Goal: Information Seeking & Learning: Learn about a topic

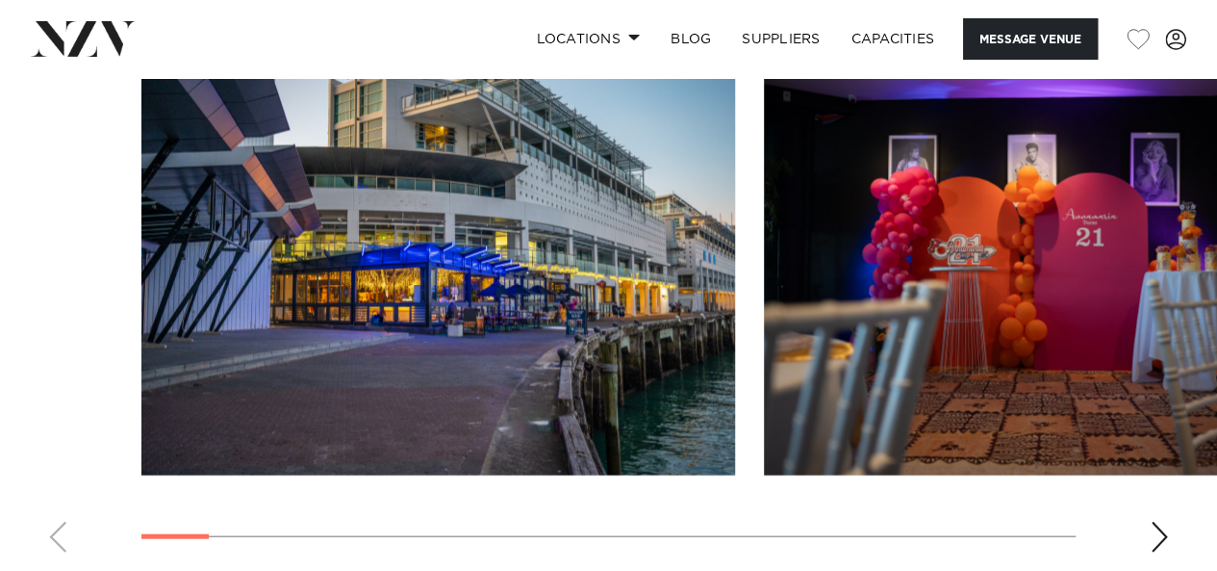
scroll to position [1924, 0]
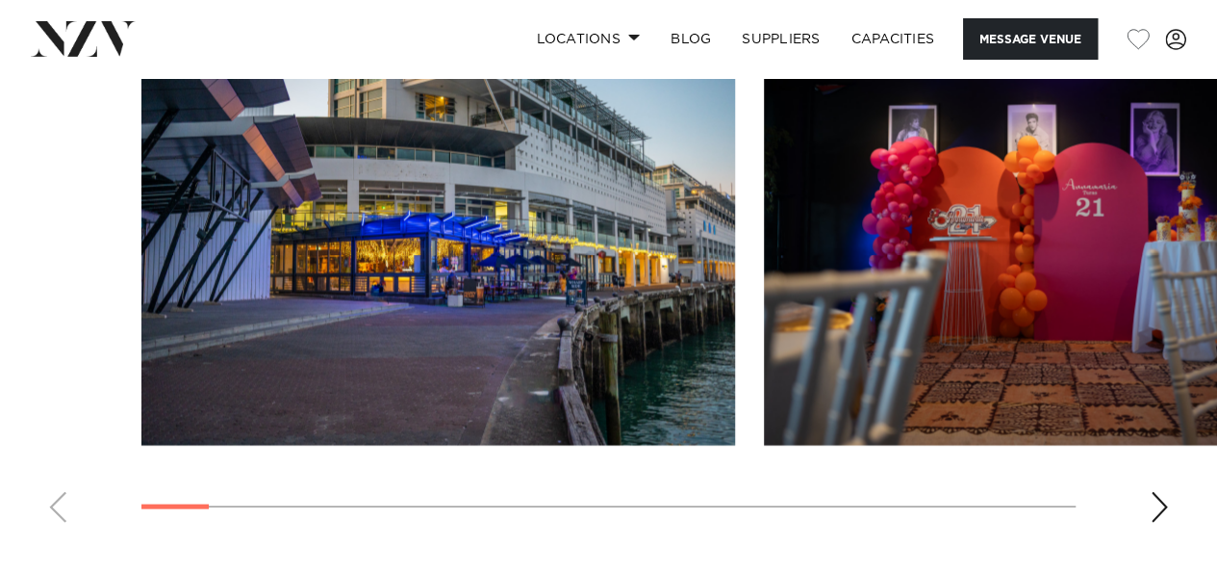
click at [1149, 467] on swiper-container at bounding box center [608, 274] width 1217 height 528
click at [1158, 492] on div "Next slide" at bounding box center [1159, 507] width 19 height 31
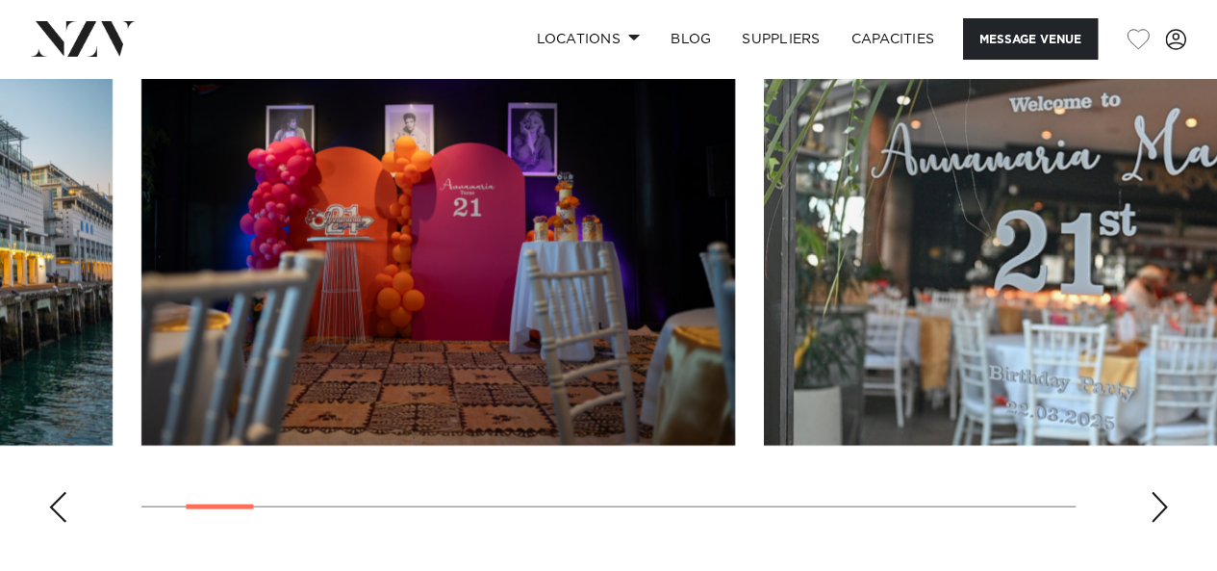
click at [1159, 492] on div "Next slide" at bounding box center [1159, 507] width 19 height 31
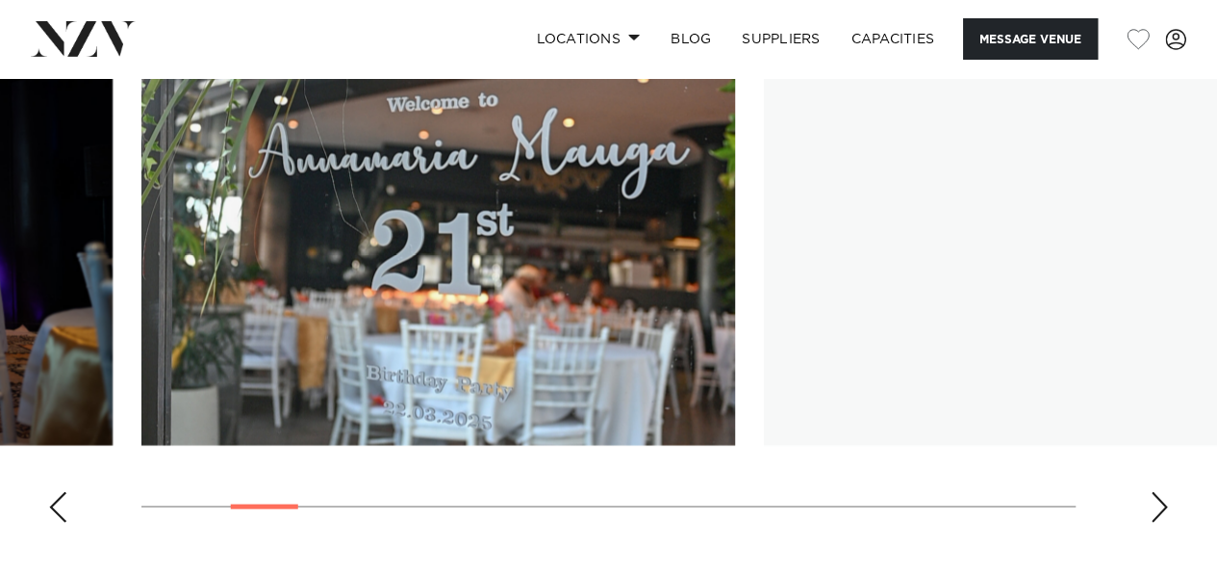
click at [1159, 492] on div "Next slide" at bounding box center [1159, 507] width 19 height 31
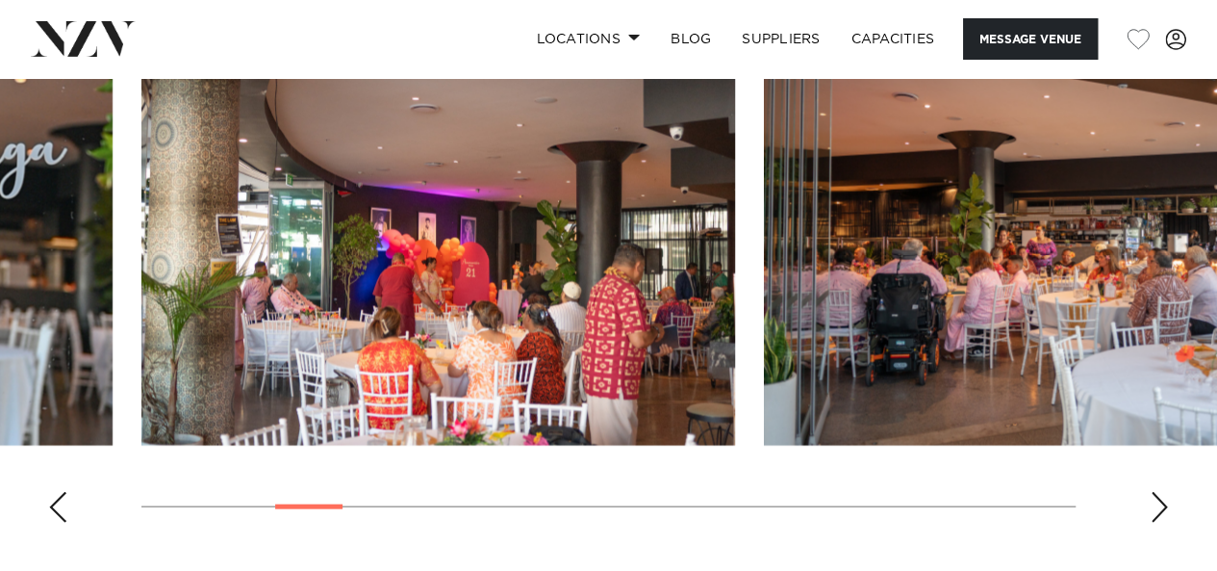
click at [1160, 492] on div "Next slide" at bounding box center [1159, 507] width 19 height 31
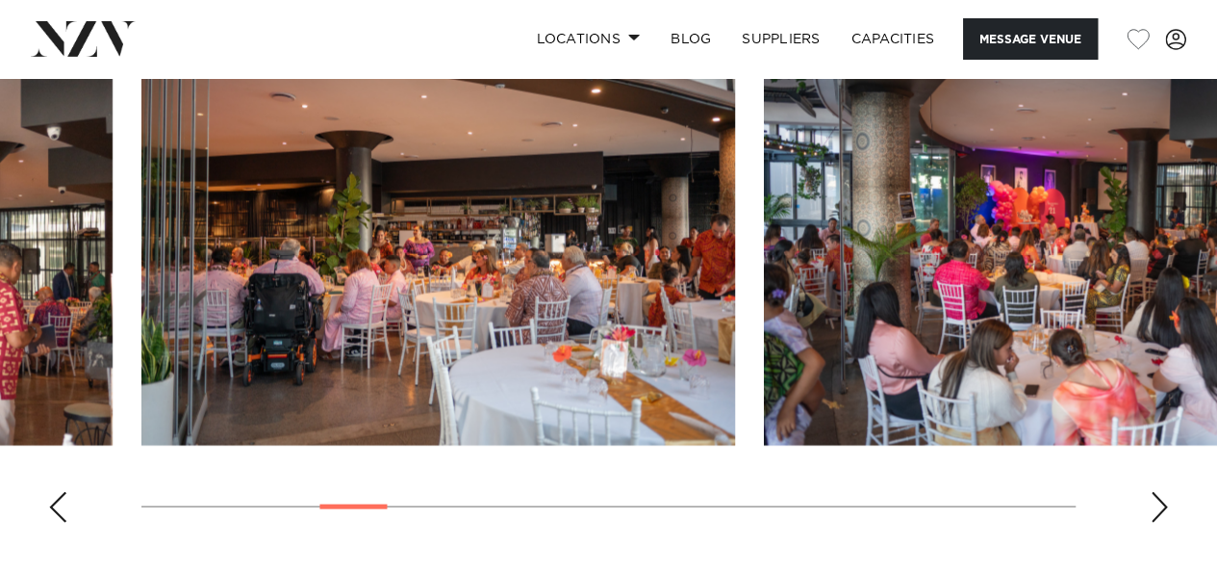
click at [1160, 492] on div "Next slide" at bounding box center [1159, 507] width 19 height 31
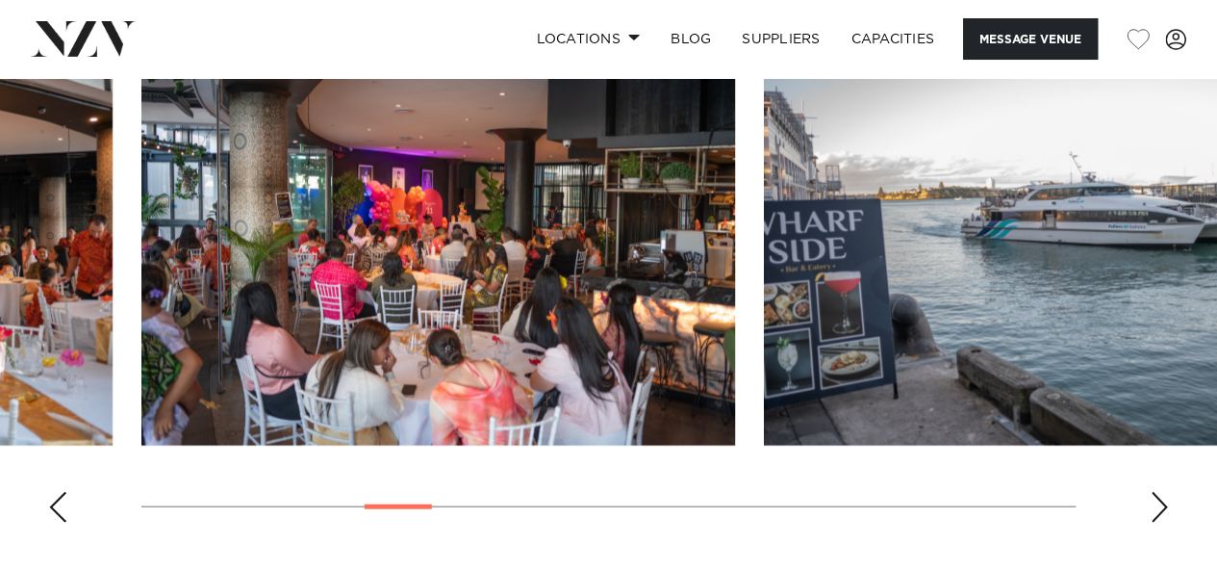
click at [1160, 492] on div "Next slide" at bounding box center [1159, 507] width 19 height 31
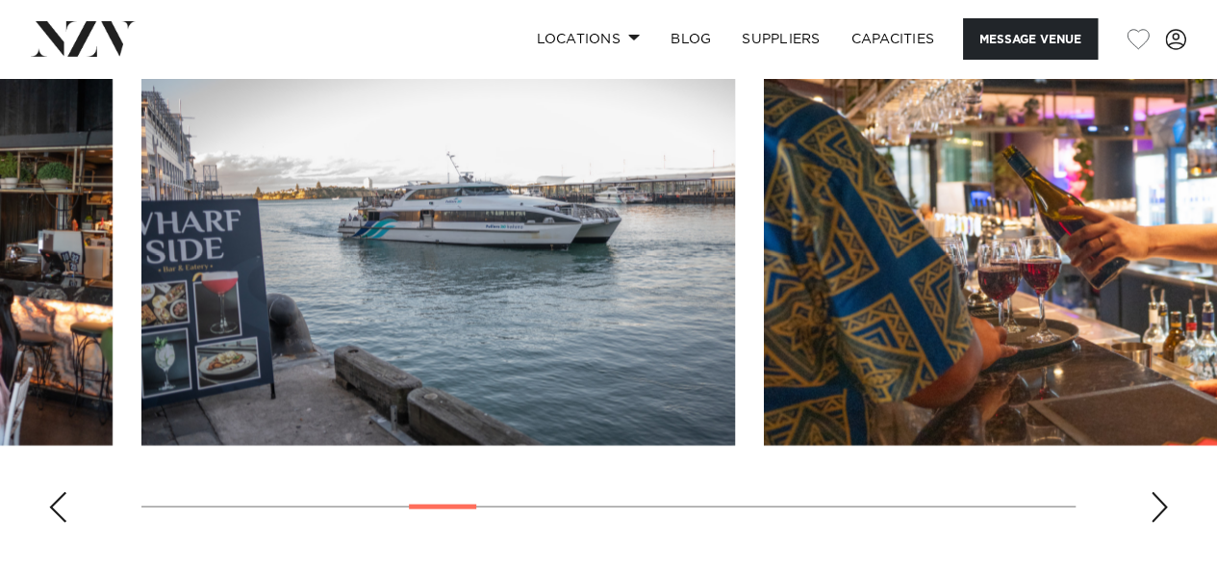
click at [1160, 492] on div "Next slide" at bounding box center [1159, 507] width 19 height 31
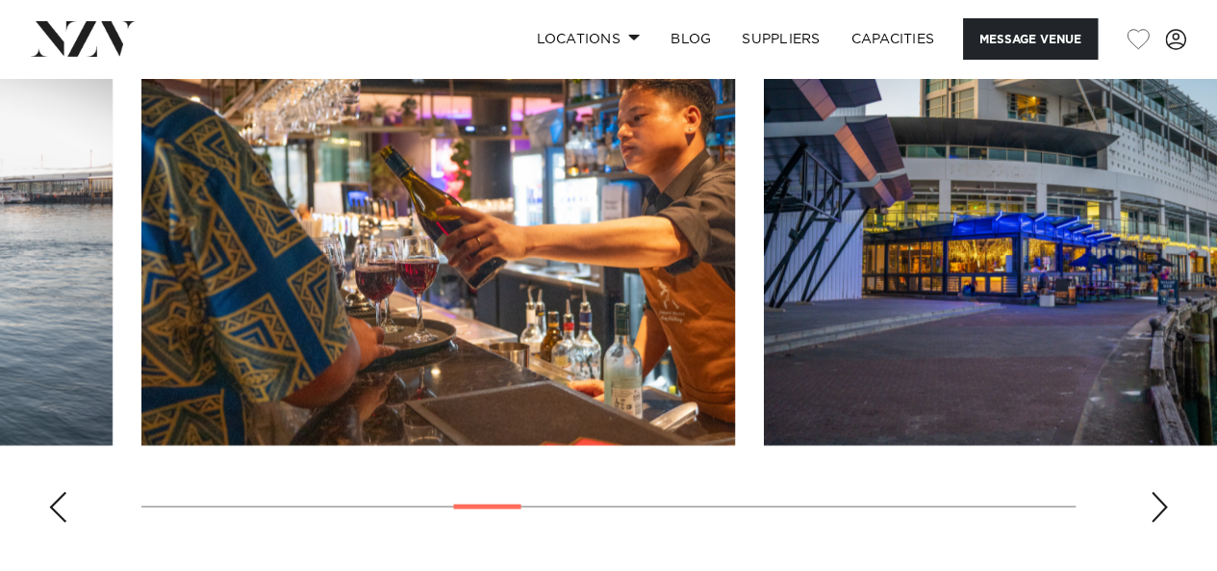
click at [1160, 492] on div "Next slide" at bounding box center [1159, 507] width 19 height 31
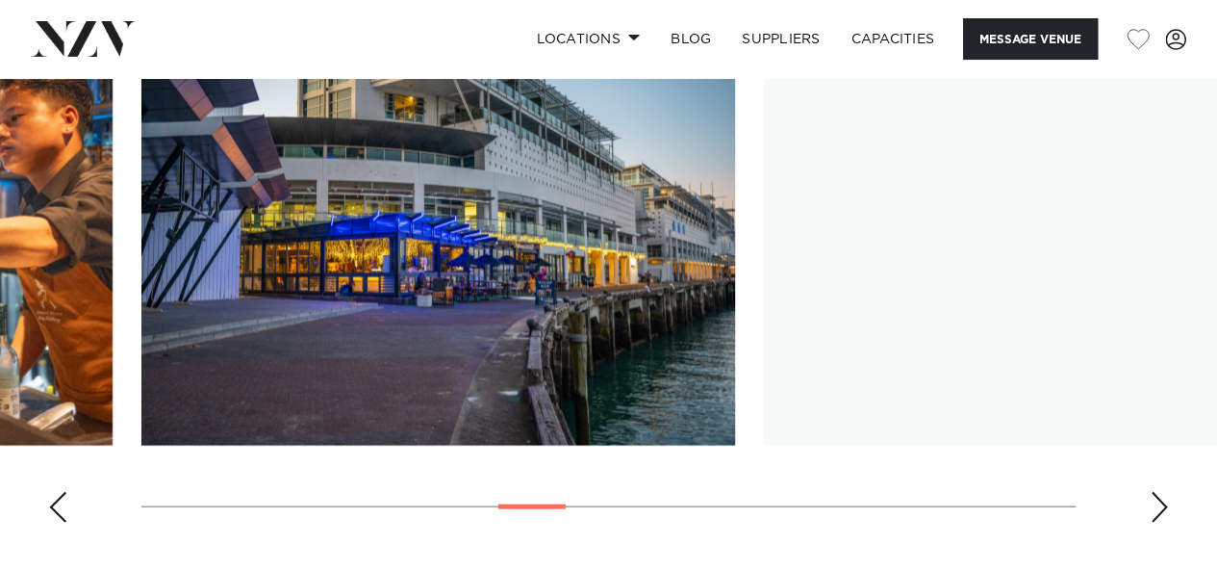
click at [1160, 492] on div "Next slide" at bounding box center [1159, 507] width 19 height 31
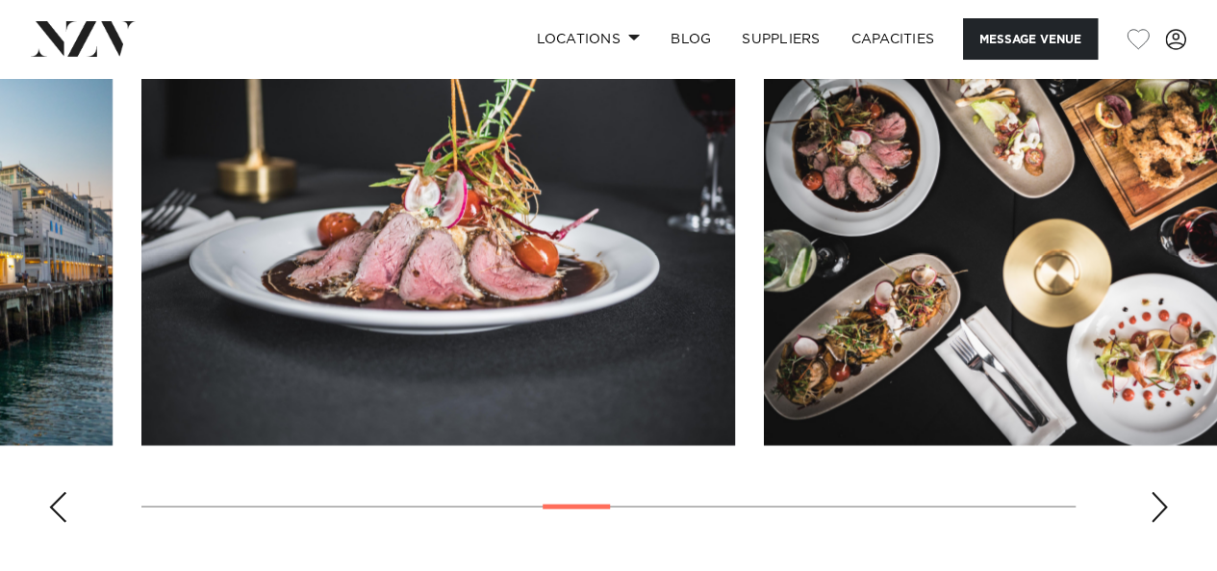
click at [1160, 492] on div "Next slide" at bounding box center [1159, 507] width 19 height 31
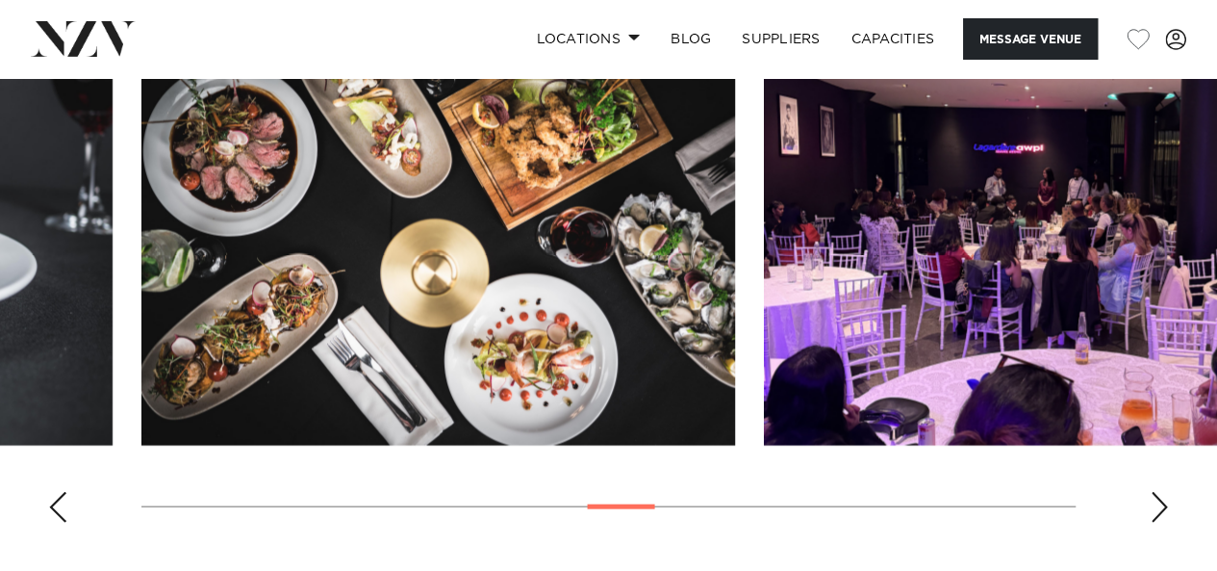
scroll to position [1828, 0]
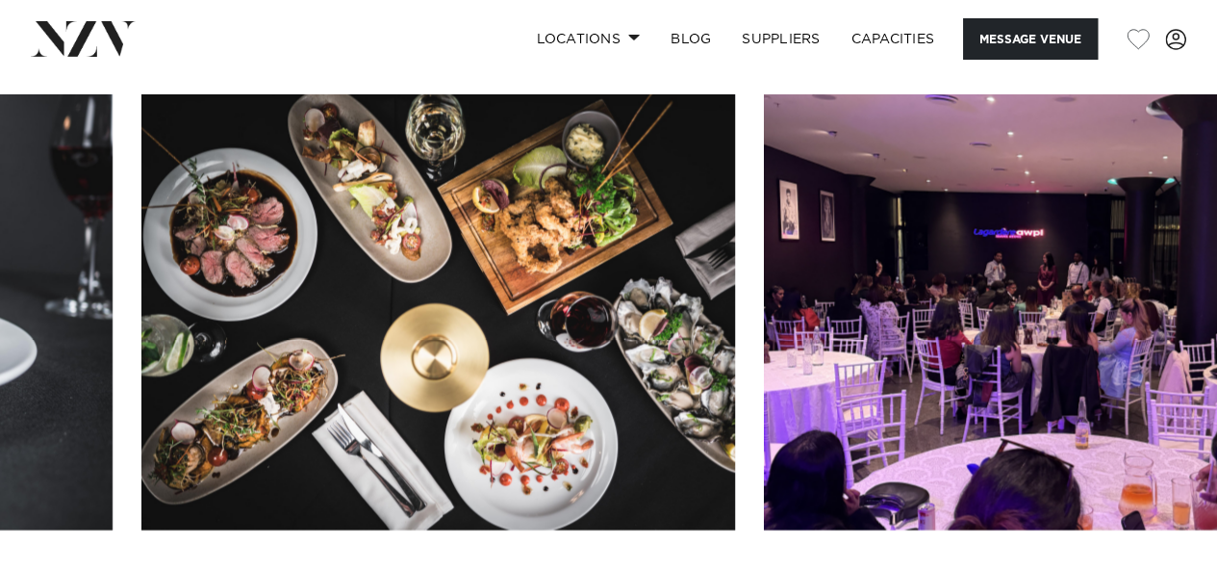
click at [1160, 472] on swiper-container at bounding box center [608, 358] width 1217 height 528
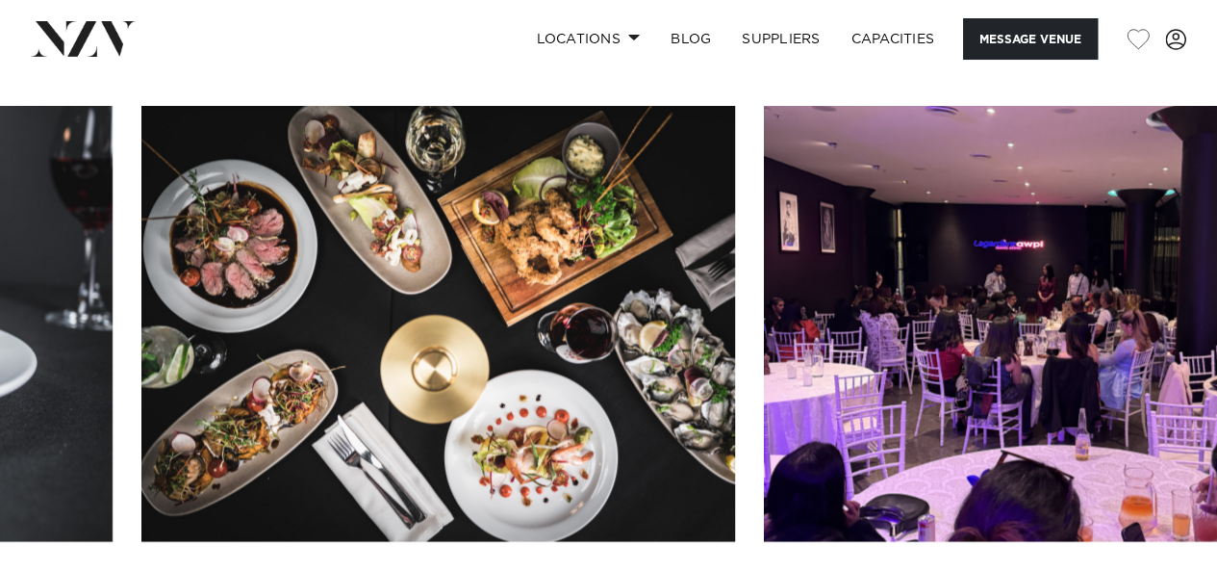
click at [1160, 472] on img "12 / 21" at bounding box center [1061, 324] width 594 height 436
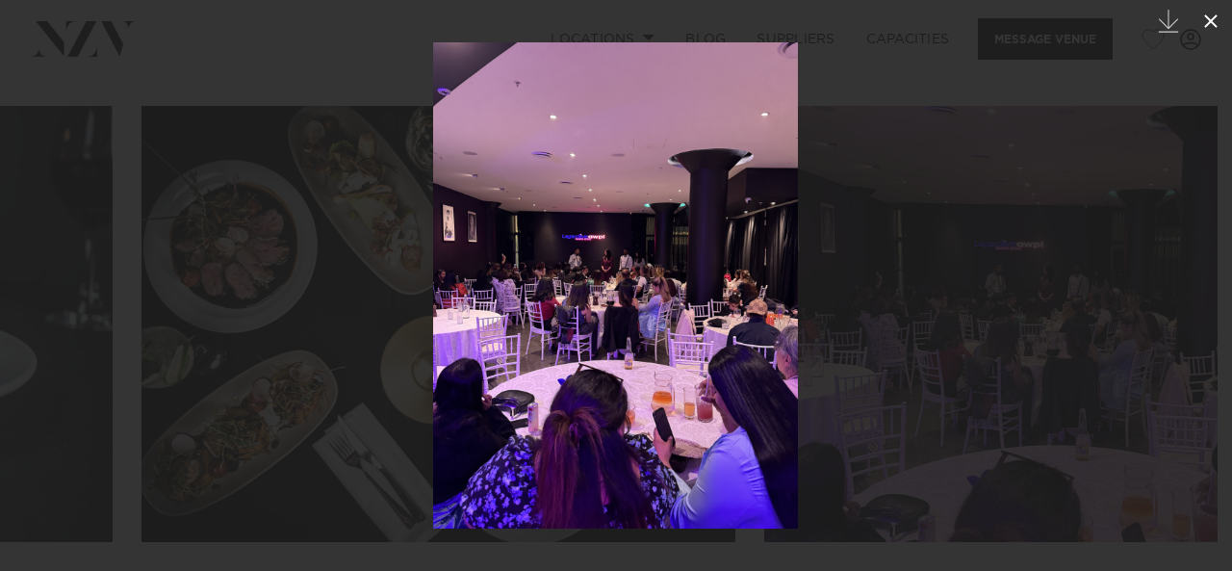
click at [1205, 18] on icon at bounding box center [1210, 21] width 23 height 23
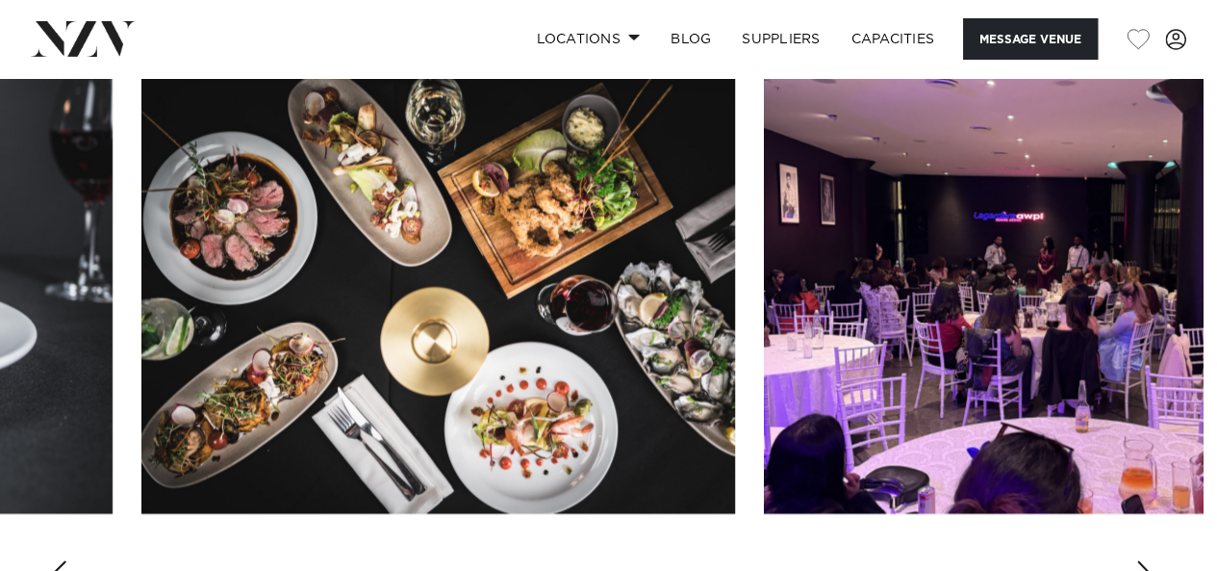
scroll to position [2020, 0]
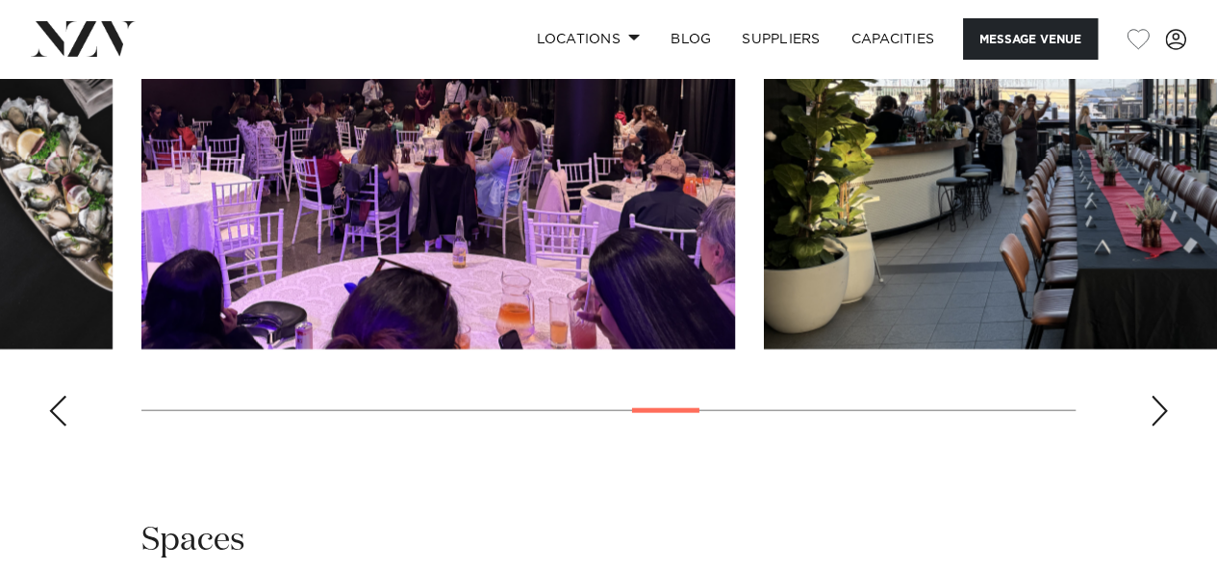
click at [1155, 395] on div "Next slide" at bounding box center [1159, 410] width 19 height 31
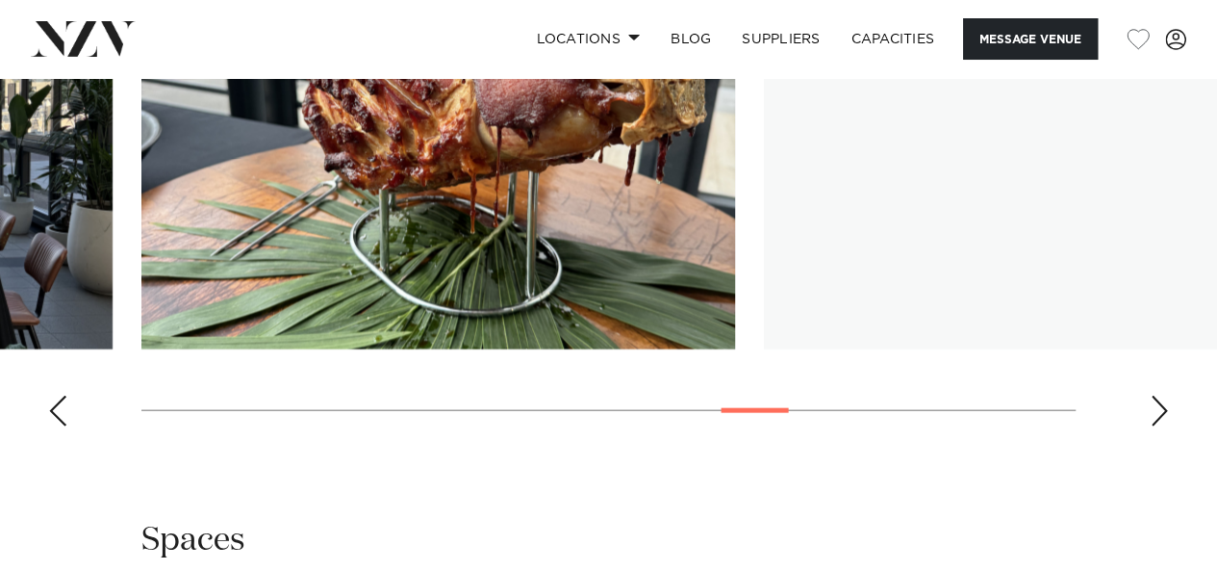
click at [1155, 395] on div "Next slide" at bounding box center [1159, 410] width 19 height 31
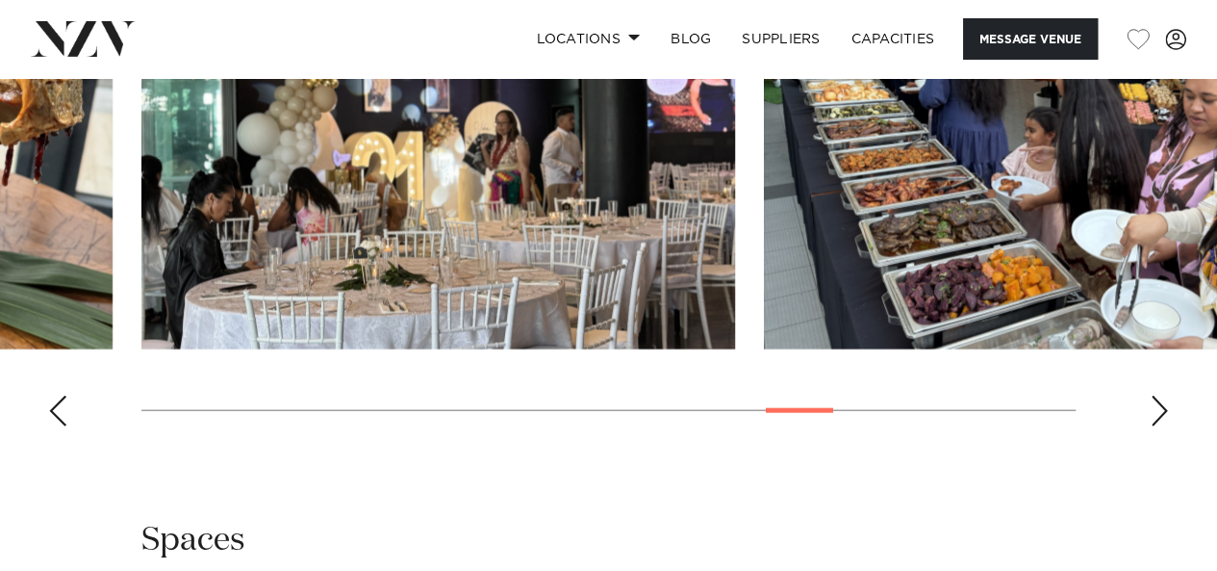
click at [46, 380] on swiper-container at bounding box center [608, 177] width 1217 height 528
click at [68, 359] on swiper-container at bounding box center [608, 177] width 1217 height 528
click at [63, 395] on div "Previous slide" at bounding box center [57, 410] width 19 height 31
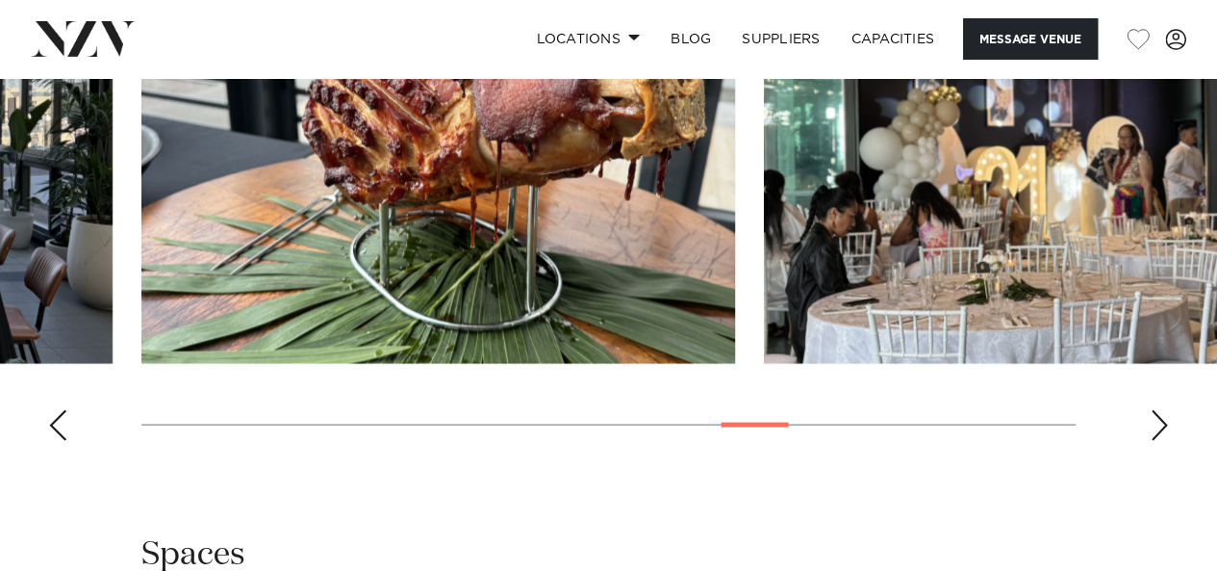
scroll to position [1828, 0]
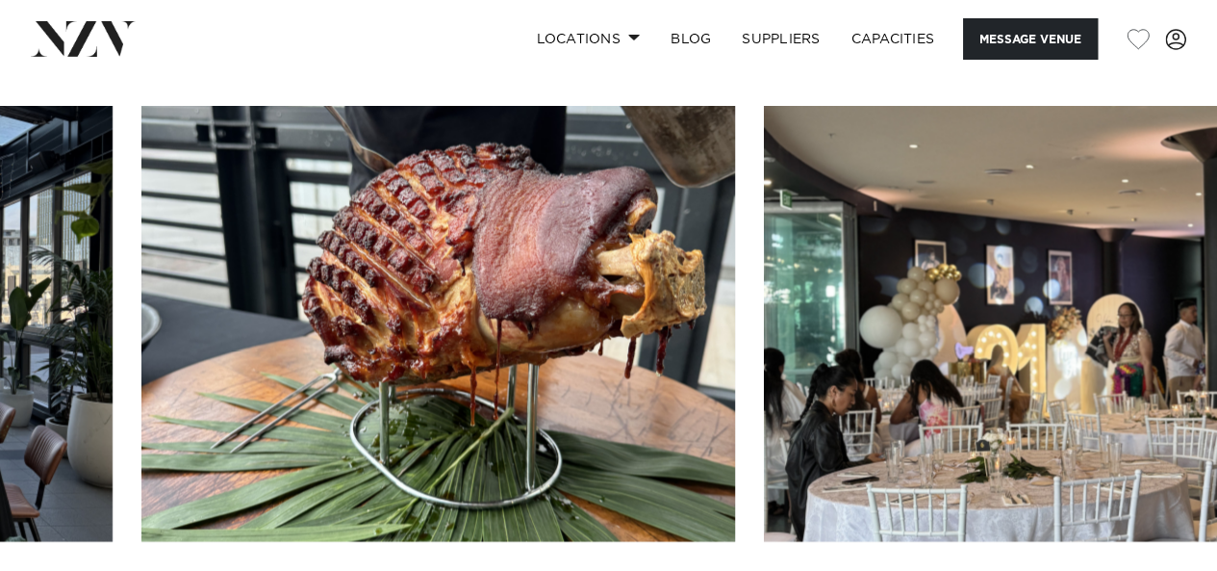
click at [1168, 566] on swiper-container at bounding box center [608, 370] width 1217 height 528
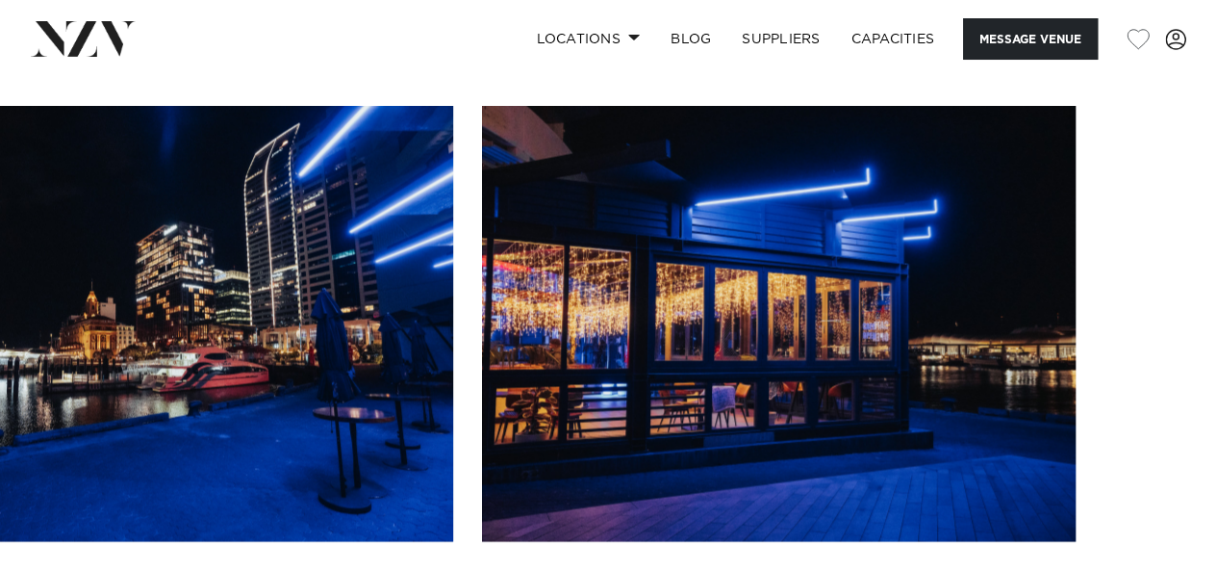
click at [1157, 559] on swiper-container at bounding box center [608, 370] width 1217 height 528
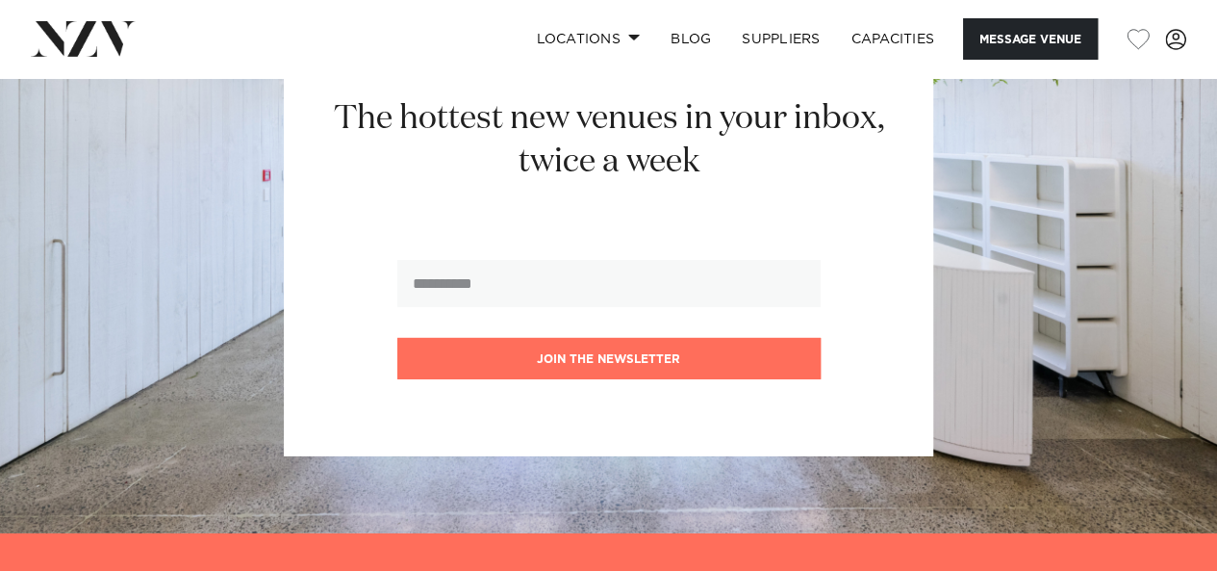
scroll to position [2694, 0]
